Goal: Find contact information

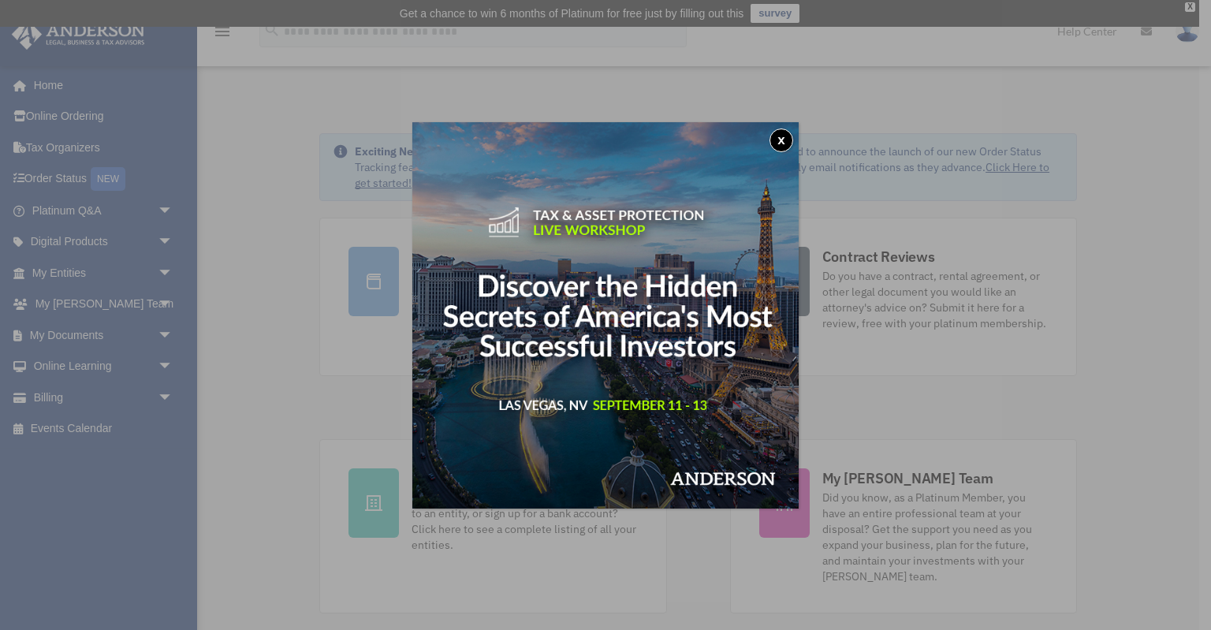
click at [780, 140] on button "x" at bounding box center [781, 140] width 24 height 24
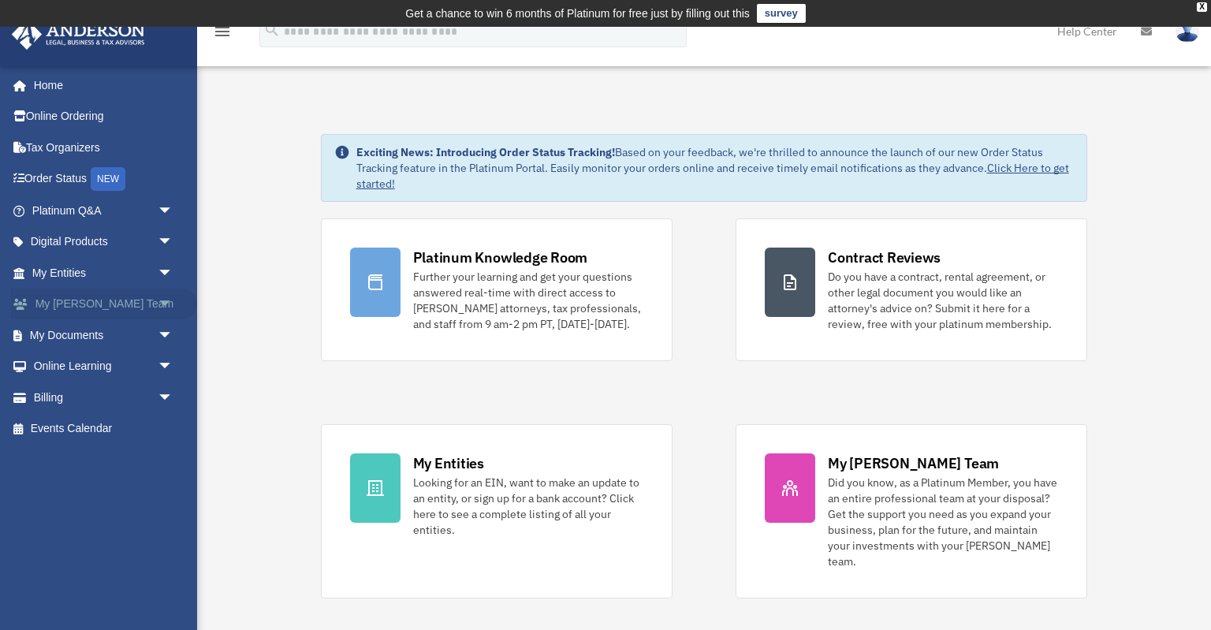
click at [167, 303] on span "arrow_drop_down" at bounding box center [174, 305] width 32 height 32
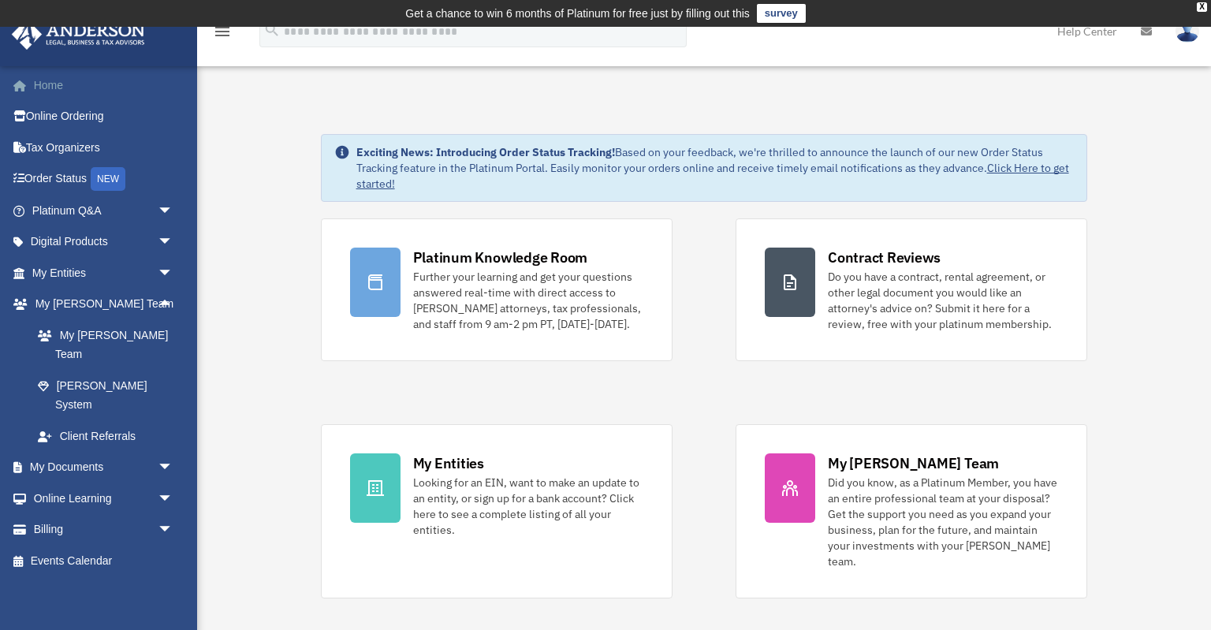
click at [77, 87] on link "Home" at bounding box center [104, 85] width 186 height 32
click at [158, 452] on span "arrow_drop_down" at bounding box center [174, 468] width 32 height 32
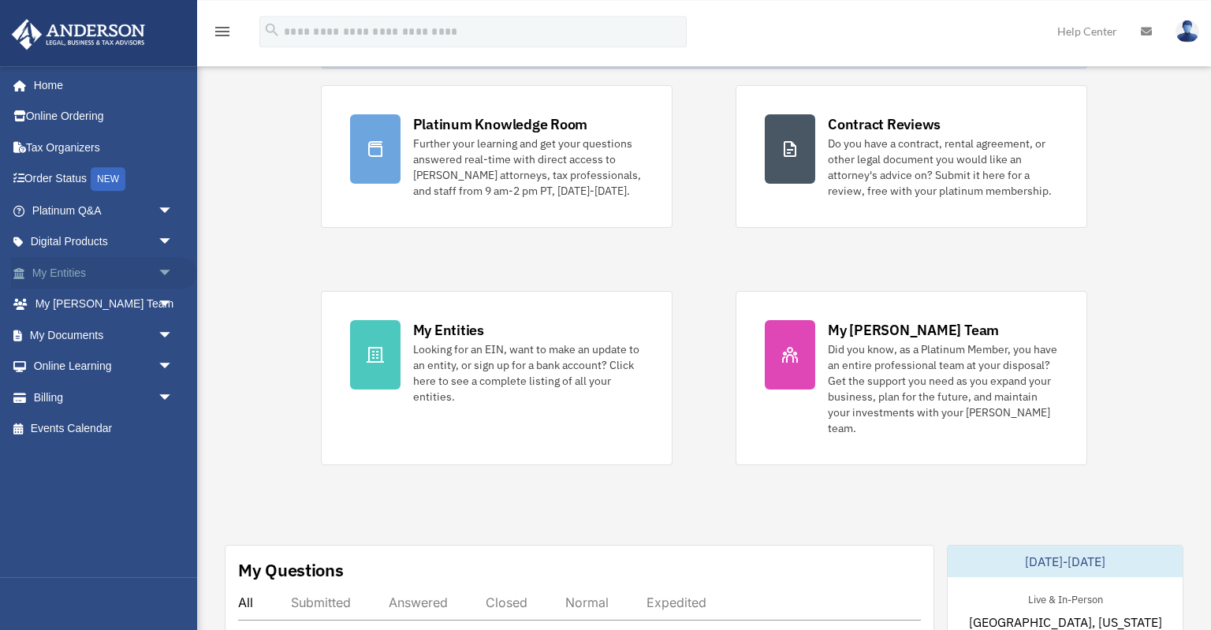
scroll to position [109, 0]
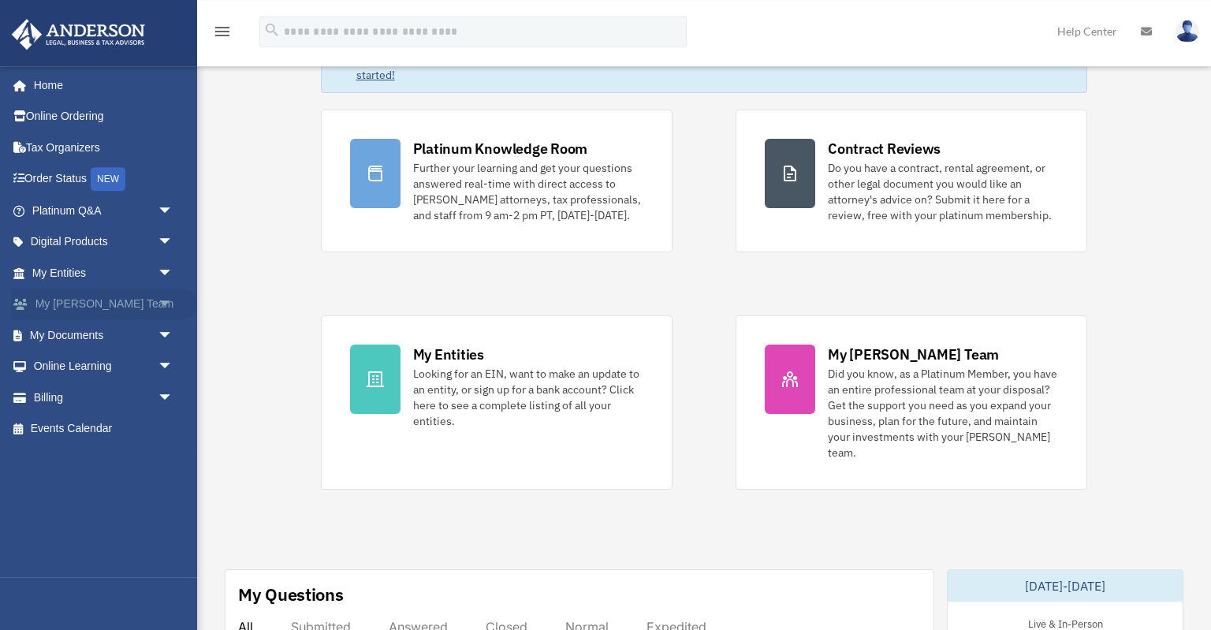
click at [164, 303] on span "arrow_drop_down" at bounding box center [174, 305] width 32 height 32
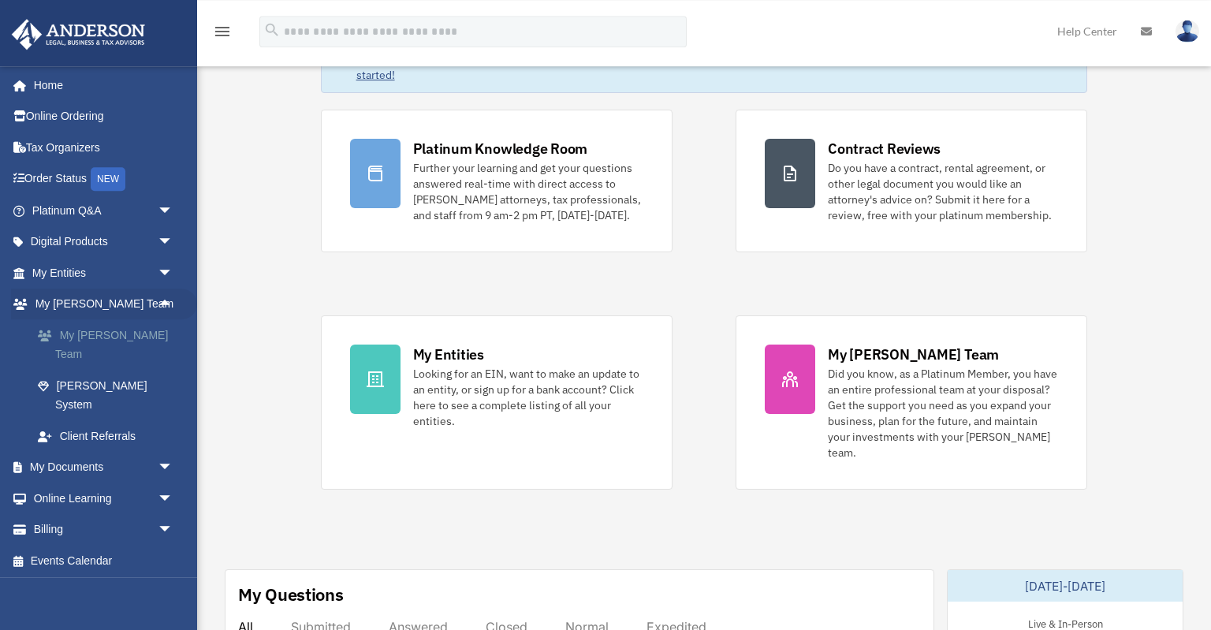
click at [107, 330] on link "My [PERSON_NAME] Team" at bounding box center [109, 344] width 175 height 50
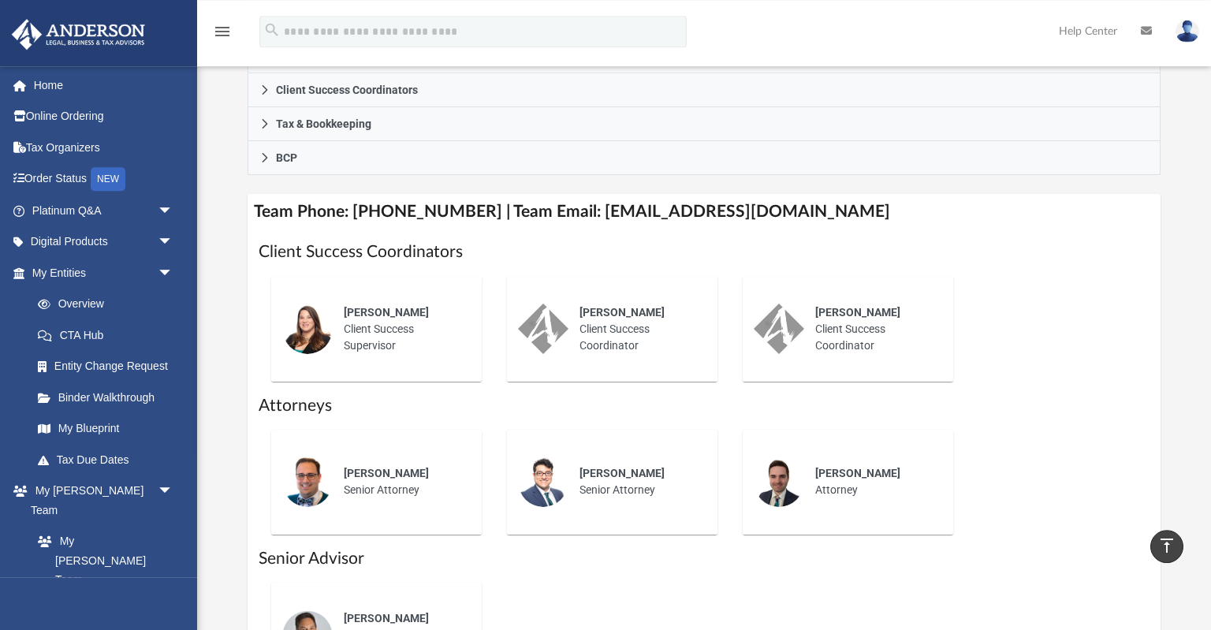
scroll to position [514, 0]
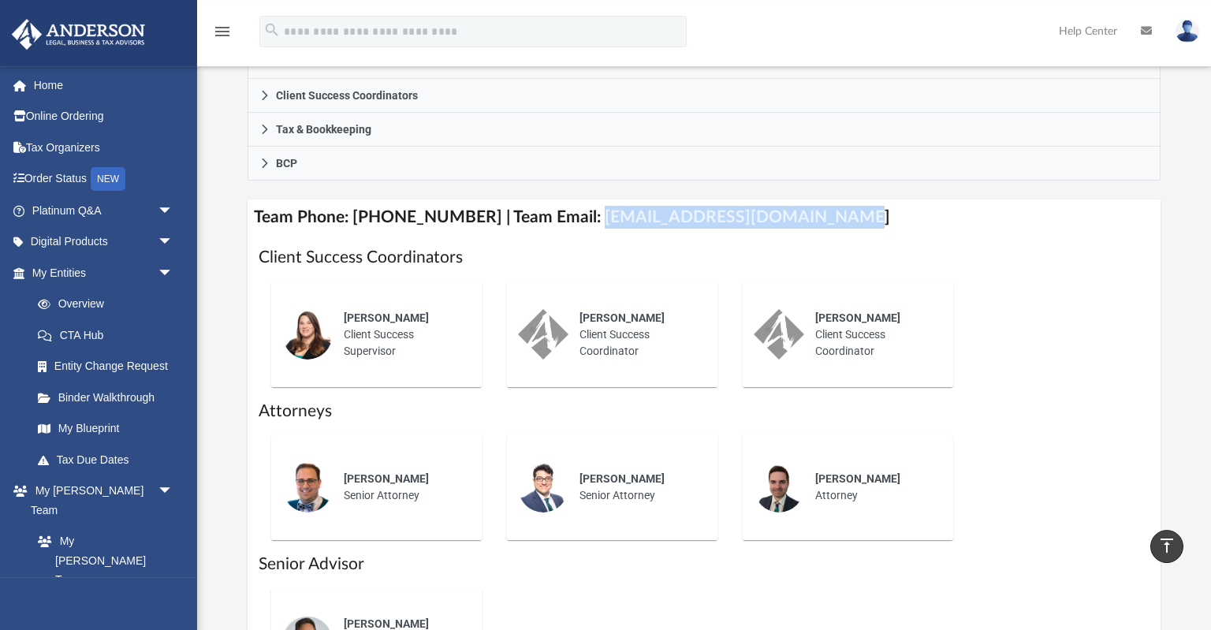
drag, startPoint x: 572, startPoint y: 219, endPoint x: 825, endPoint y: 222, distance: 252.3
click at [825, 222] on h4 "Team Phone: (725) 201-7544 | Team Email: myteam@andersonadvisors.com" at bounding box center [704, 216] width 912 height 35
copy h4 "myteam@andersonadvisors.com"
